Goal: Task Accomplishment & Management: Complete application form

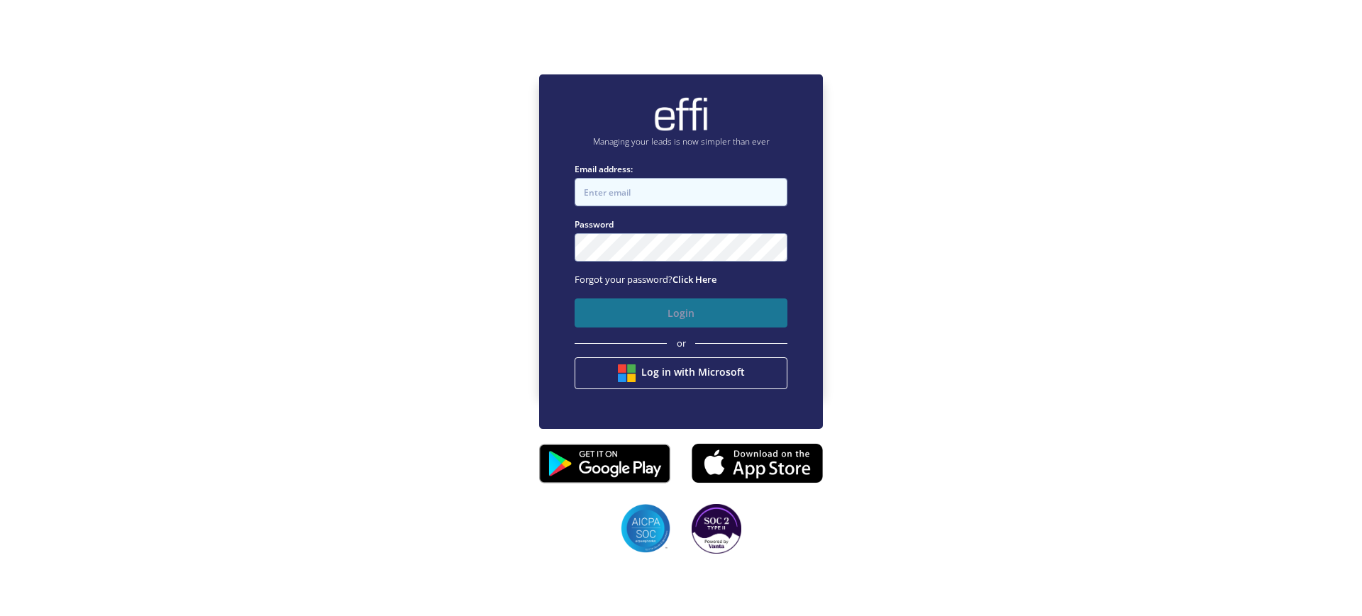
type input "[EMAIL_ADDRESS][DOMAIN_NAME]"
click at [650, 317] on button "Login" at bounding box center [680, 313] width 213 height 29
